Goal: Find specific page/section

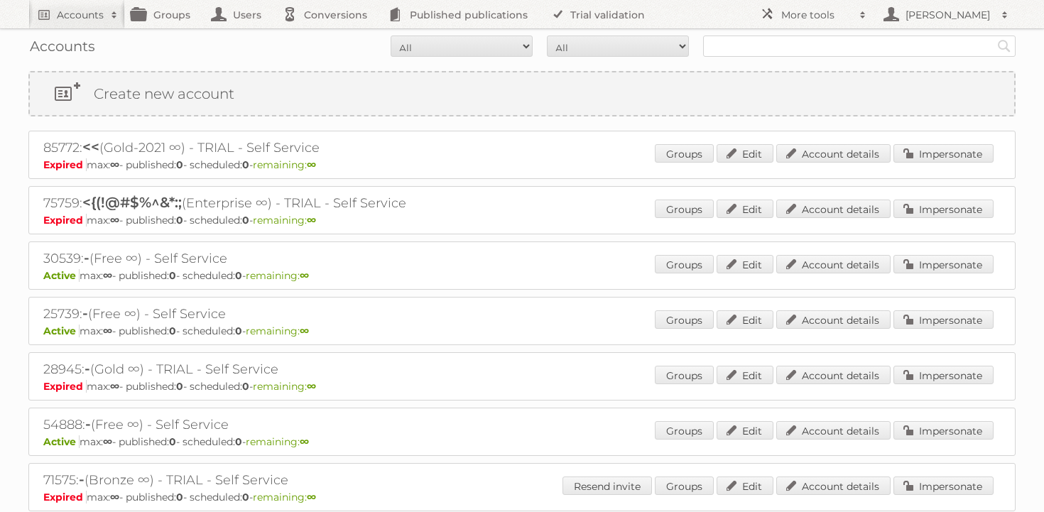
click at [763, 50] on input "text" at bounding box center [859, 46] width 313 height 21
type input "gratis"
click at [994, 36] on input "Search" at bounding box center [1004, 46] width 21 height 21
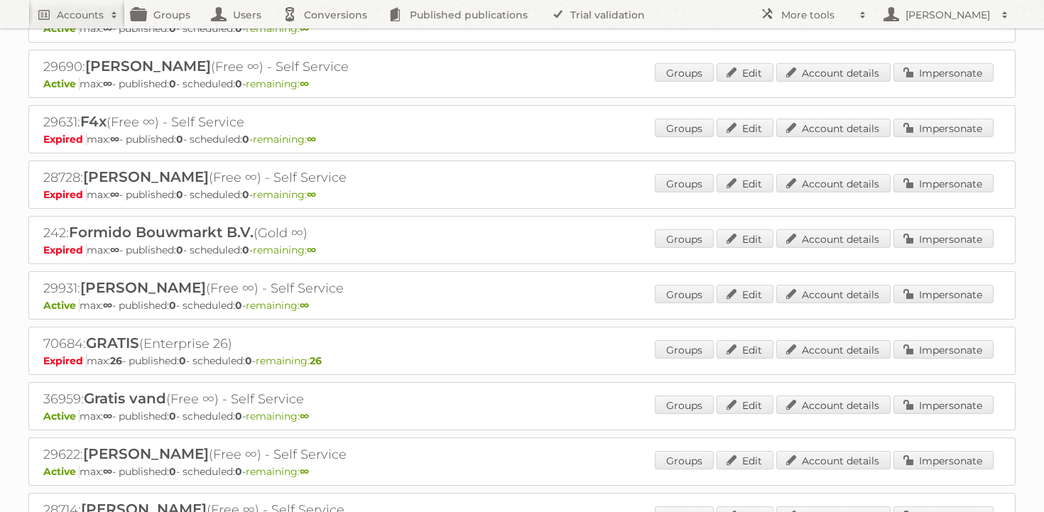
scroll to position [916, 0]
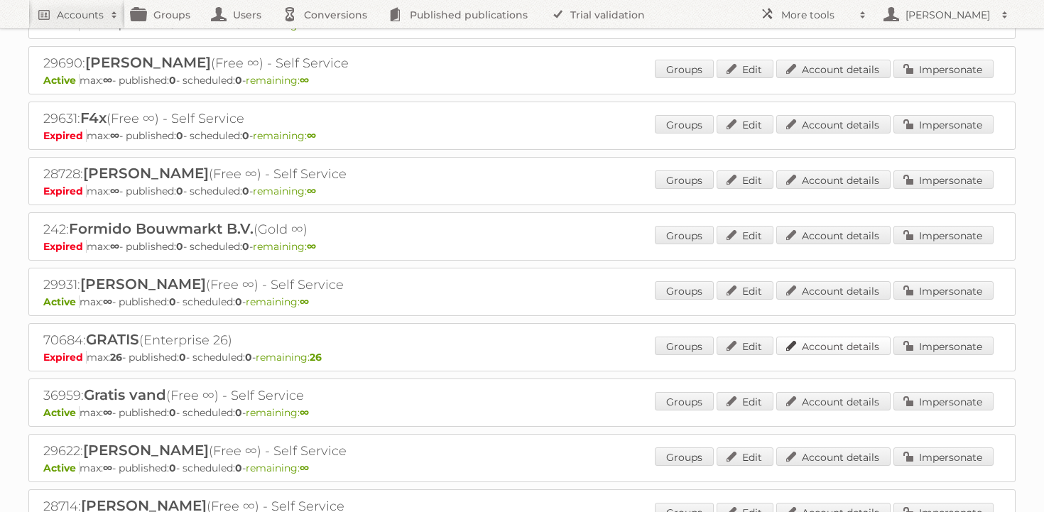
click at [863, 337] on link "Account details" at bounding box center [834, 346] width 114 height 18
